Goal: Information Seeking & Learning: Learn about a topic

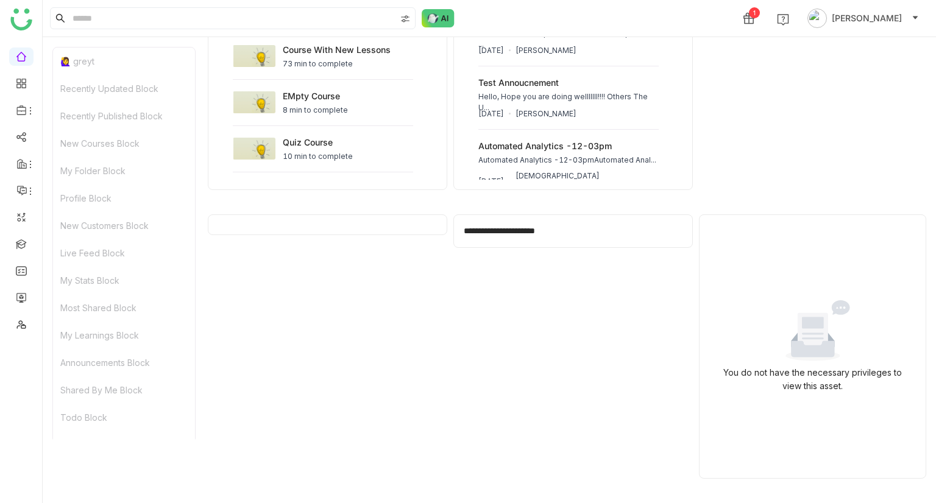
scroll to position [1114, 0]
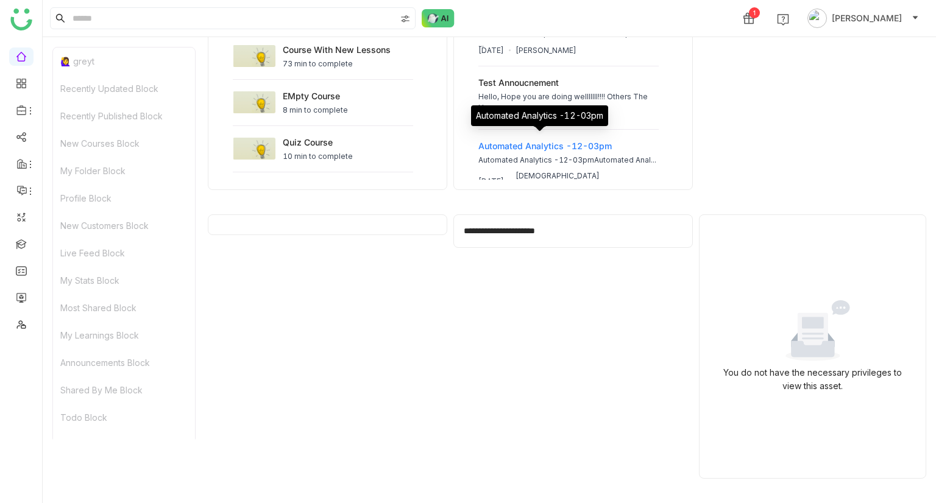
click at [541, 140] on div "Automated Analytics -12-03pm" at bounding box center [544, 146] width 133 height 13
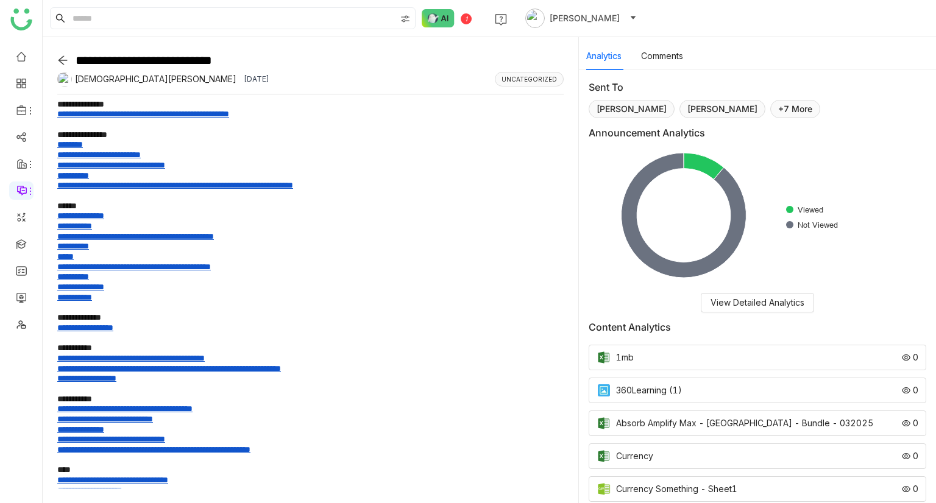
scroll to position [300, 0]
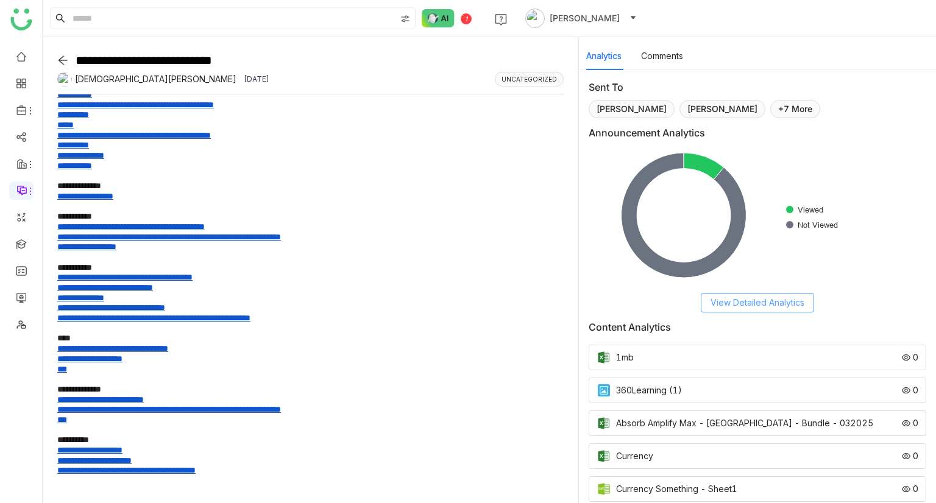
click at [778, 300] on span "View Detailed Analytics" at bounding box center [758, 302] width 94 height 13
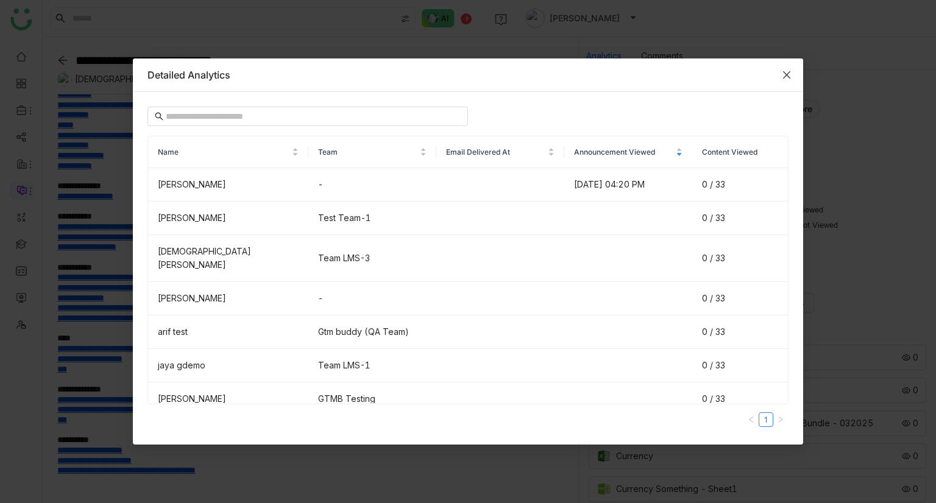
click at [782, 76] on icon "Close" at bounding box center [787, 75] width 10 height 10
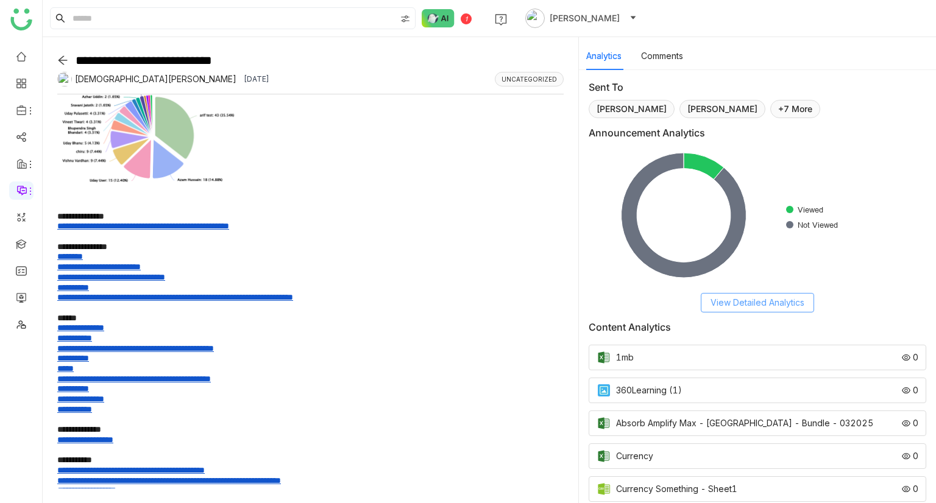
scroll to position [0, 0]
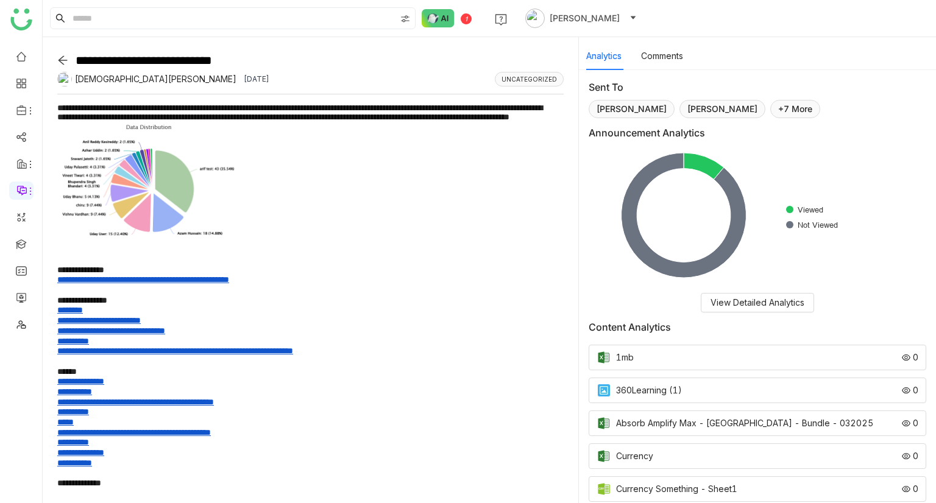
click at [57, 59] on icon at bounding box center [62, 60] width 11 height 11
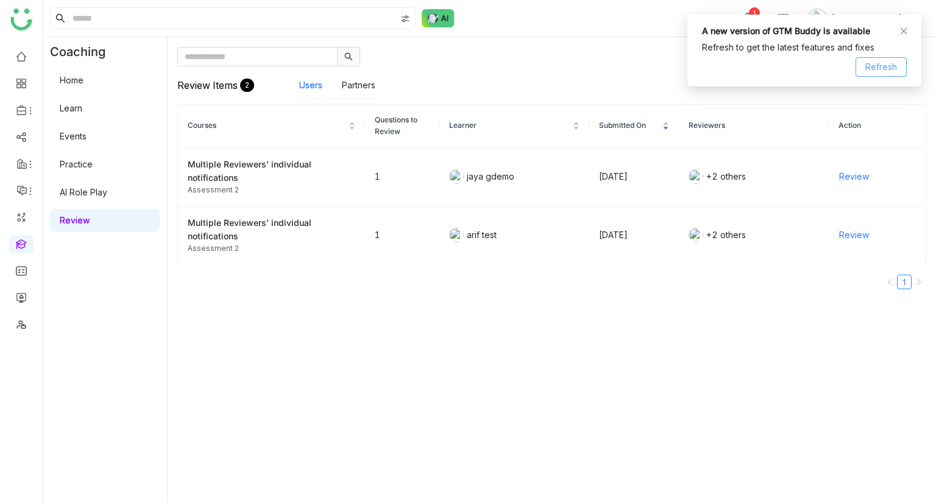
click at [892, 68] on span "Refresh" at bounding box center [881, 66] width 32 height 13
